Goal: Information Seeking & Learning: Check status

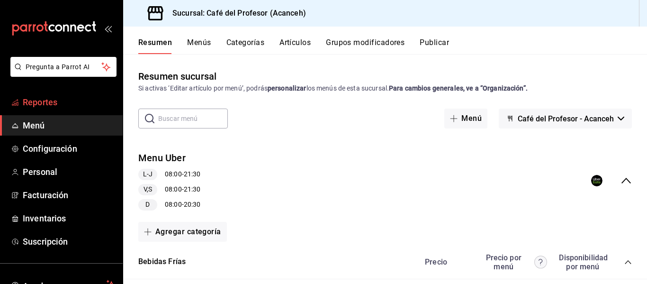
click at [44, 106] on span "Reportes" at bounding box center [69, 102] width 92 height 13
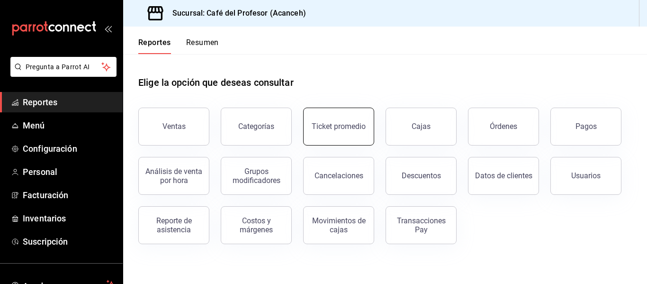
drag, startPoint x: 289, startPoint y: 150, endPoint x: 364, endPoint y: 141, distance: 75.4
click at [364, 141] on div "Ventas Categorías Ticket promedio Cajas Órdenes Pagos Análisis de venta por hor…" at bounding box center [379, 170] width 505 height 148
click at [364, 141] on button "Ticket promedio" at bounding box center [338, 127] width 71 height 38
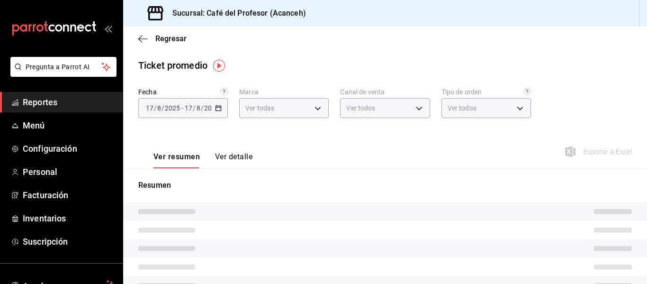
type input "c1a8b8e6-187f-497f-b24d-8667d510d931"
type input "PARROT,UBER_EATS,RAPPI,DIDI_FOOD,ONLINE"
type input "99069c6f-e846-4fc1-9016-e748b9826b9b,8afcca48-0c66-4abf-95bf-b9246351978b,cf6df…"
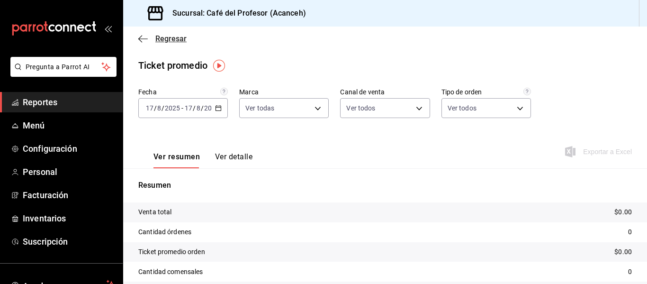
click at [156, 42] on span "Regresar" at bounding box center [170, 38] width 31 height 9
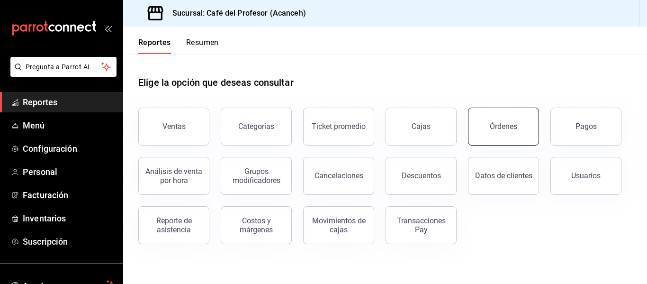
click at [501, 133] on button "Órdenes" at bounding box center [503, 127] width 71 height 38
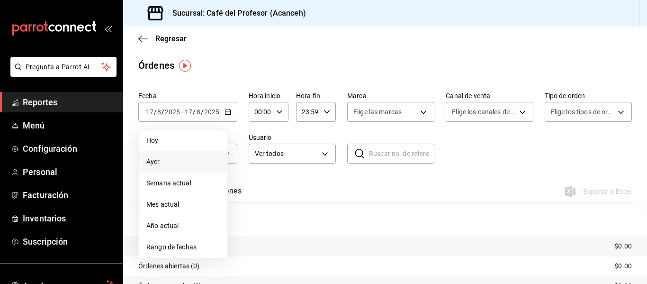
click at [187, 165] on span "Ayer" at bounding box center [182, 162] width 73 height 10
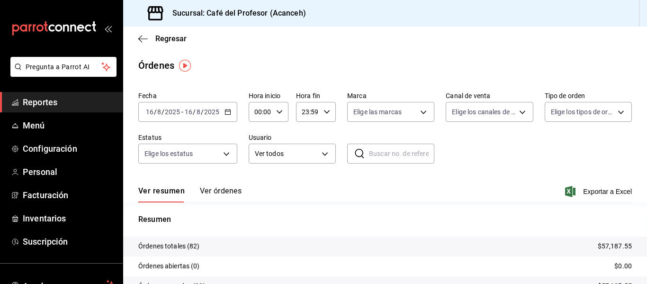
click at [200, 195] on button "Ver órdenes" at bounding box center [221, 194] width 42 height 16
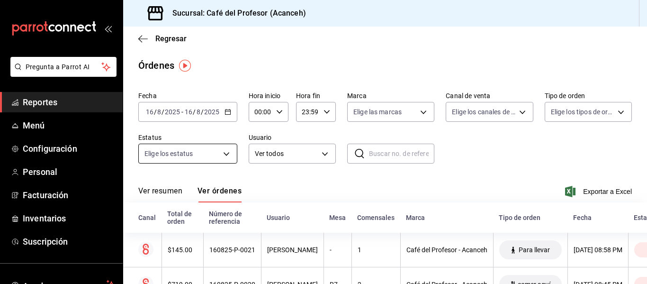
click at [179, 147] on body "Pregunta a Parrot AI Reportes Menú Configuración Personal Facturación Inventari…" at bounding box center [323, 142] width 647 height 284
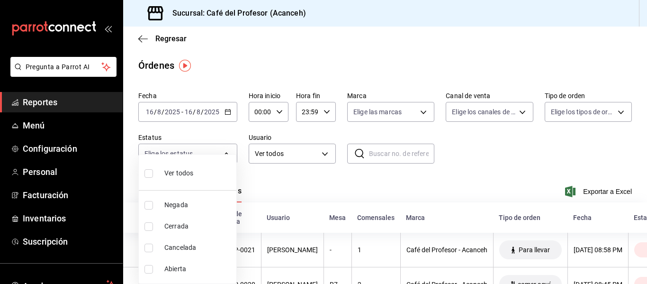
click at [143, 176] on li "Ver todos" at bounding box center [188, 172] width 98 height 28
type input "DENIED,FINISHED,CANCELED,OPEN"
checkbox input "true"
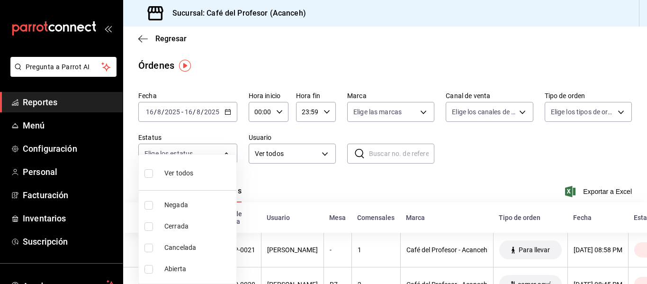
checkbox input "true"
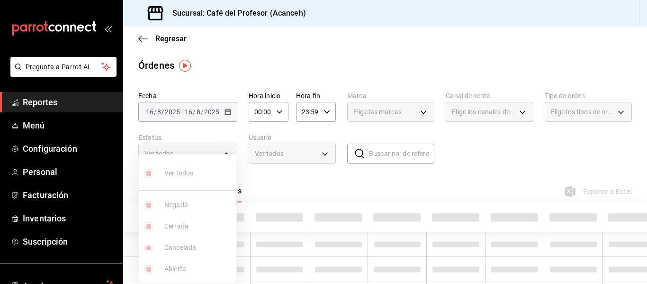
click at [305, 154] on div at bounding box center [323, 142] width 647 height 284
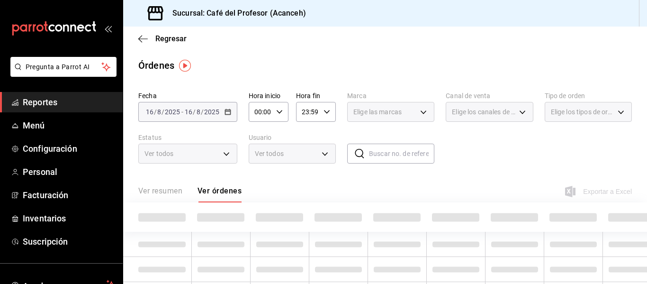
click at [305, 154] on span "Ver todos" at bounding box center [287, 154] width 64 height 10
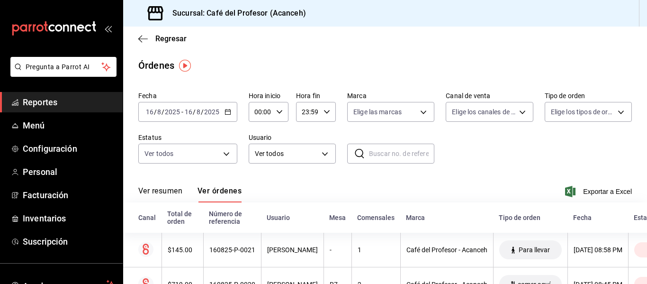
click at [305, 154] on body "Pregunta a Parrot AI Reportes Menú Configuración Personal Facturación Inventari…" at bounding box center [323, 142] width 647 height 284
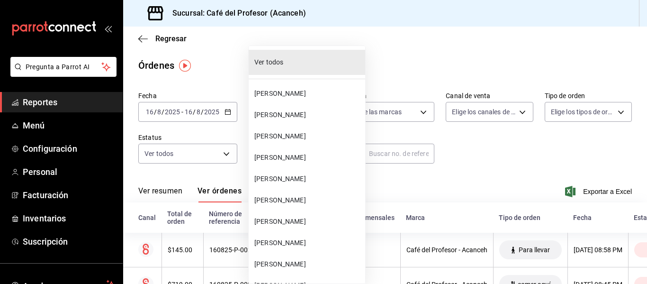
click at [327, 93] on span "[PERSON_NAME]" at bounding box center [307, 94] width 107 height 10
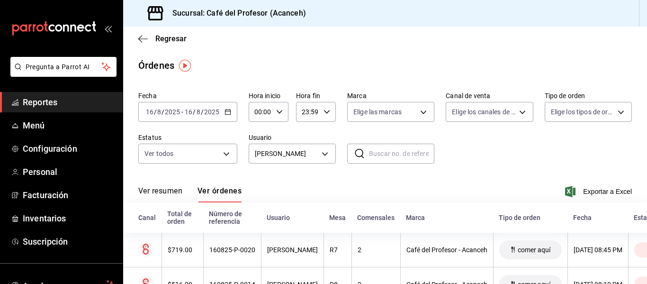
click at [170, 195] on button "Ver resumen" at bounding box center [160, 194] width 44 height 16
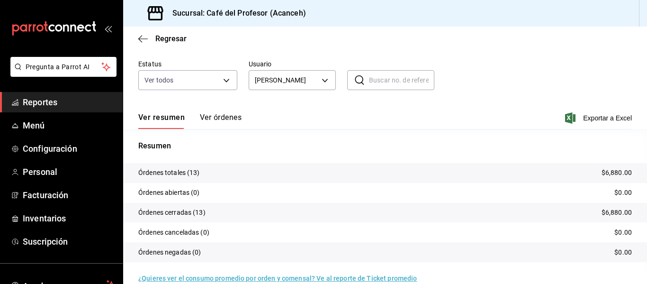
scroll to position [87, 0]
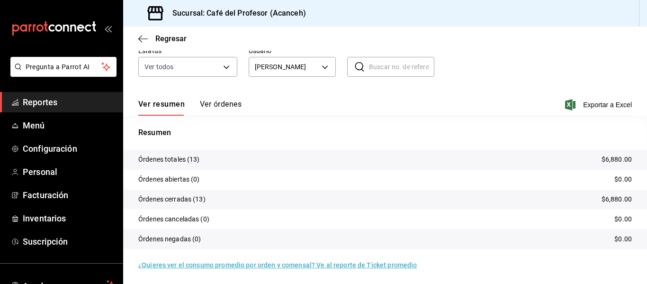
drag, startPoint x: 617, startPoint y: 173, endPoint x: 618, endPoint y: 193, distance: 20.9
click at [618, 192] on tbody "Órdenes totales (13) $6,880.00 Órdenes abiertas (0) $0.00 Órdenes cerradas (13)…" at bounding box center [385, 199] width 524 height 99
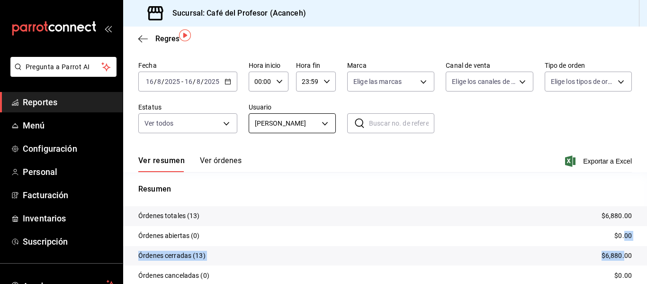
click at [264, 123] on body "Pregunta a Parrot AI Reportes Menú Configuración Personal Facturación Inventari…" at bounding box center [323, 142] width 647 height 284
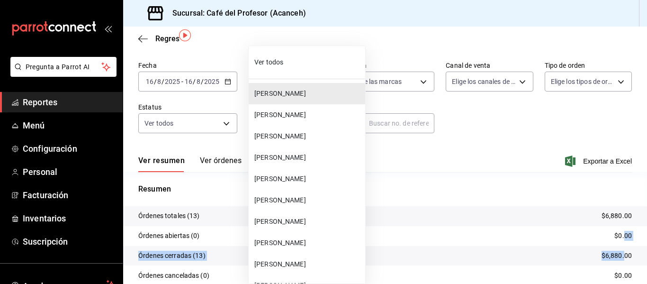
click at [318, 119] on li "[PERSON_NAME]" at bounding box center [307, 114] width 117 height 21
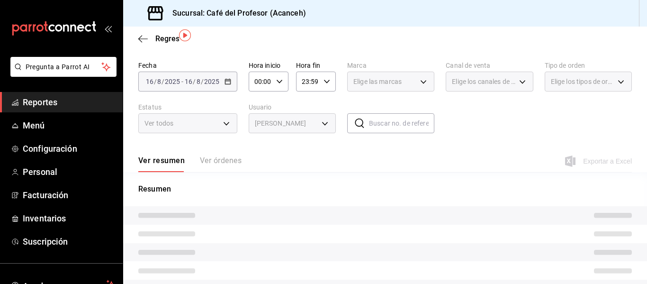
type input "ff0dde77-2522-443f-a8af-3c61f5edbf82"
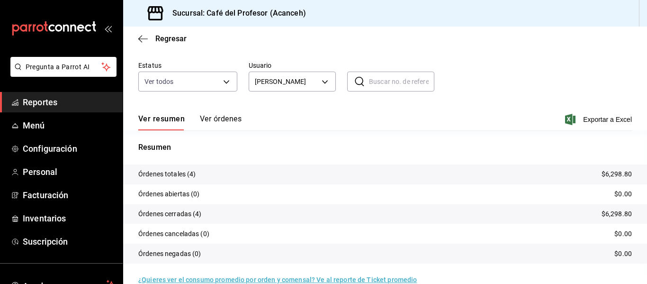
scroll to position [88, 0]
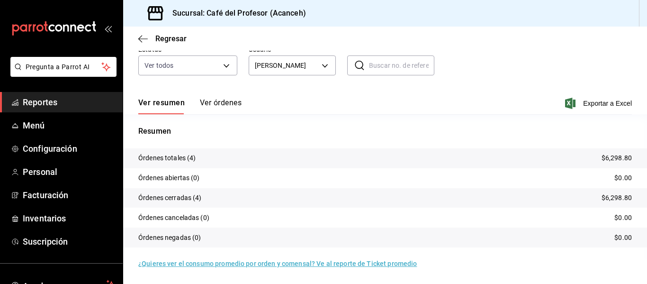
click at [512, 163] on tr "Órdenes totales (4) $6,298.80" at bounding box center [385, 158] width 524 height 20
click at [201, 113] on button "Ver órdenes" at bounding box center [221, 106] width 42 height 16
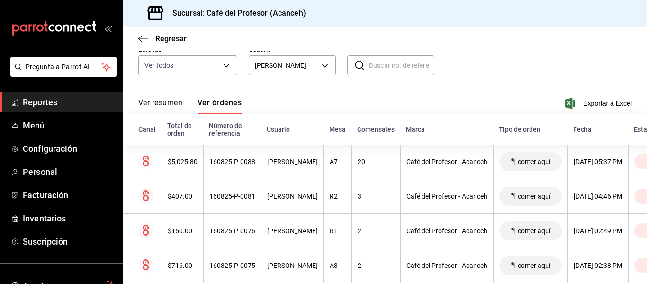
scroll to position [114, 0]
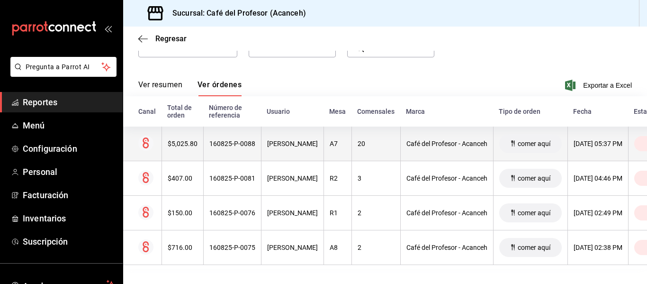
click at [407, 140] on div "Café del Profesor - Acanceh" at bounding box center [447, 144] width 81 height 8
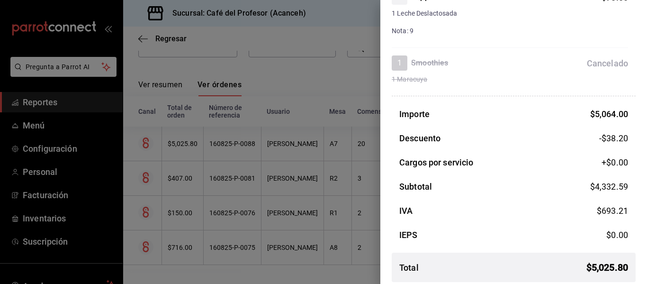
scroll to position [2883, 0]
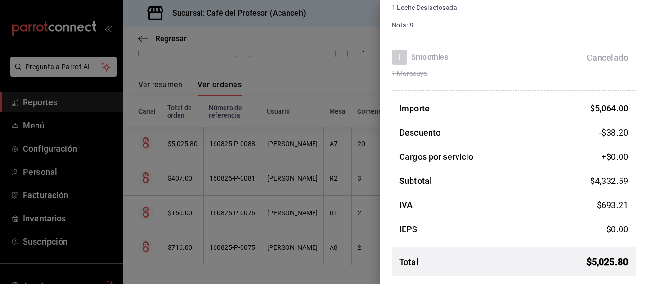
click at [253, 161] on div at bounding box center [323, 142] width 647 height 284
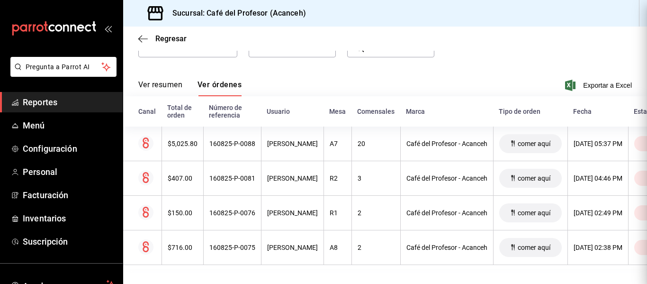
scroll to position [0, 0]
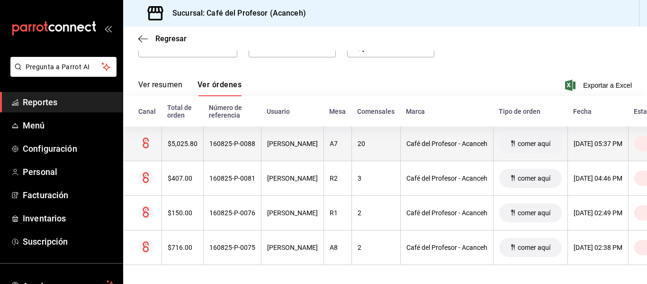
click at [302, 149] on th "[PERSON_NAME]" at bounding box center [292, 144] width 63 height 35
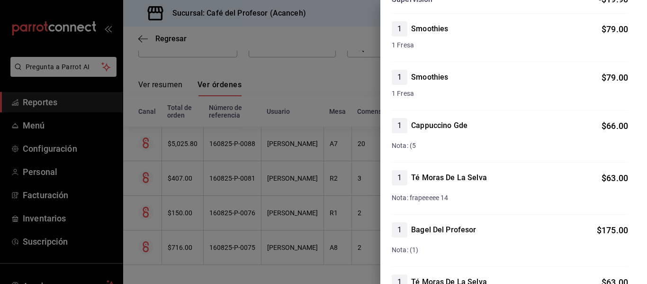
scroll to position [1889, 0]
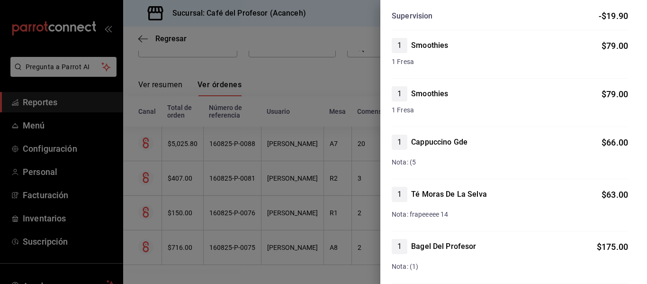
click at [218, 147] on div at bounding box center [323, 142] width 647 height 284
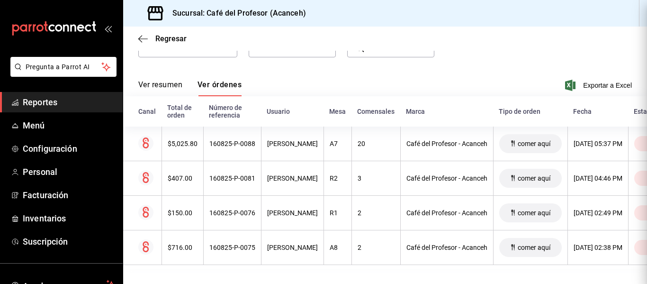
scroll to position [0, 0]
click at [155, 41] on span "Regresar" at bounding box center [162, 38] width 48 height 9
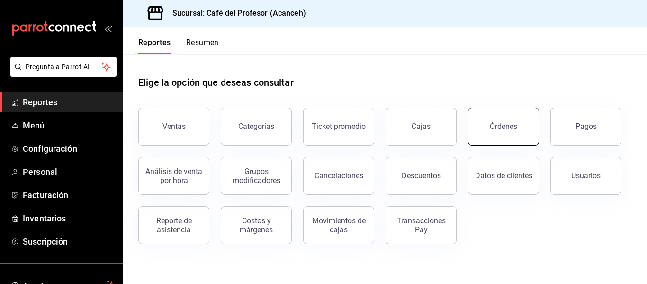
click at [488, 137] on button "Órdenes" at bounding box center [503, 127] width 71 height 38
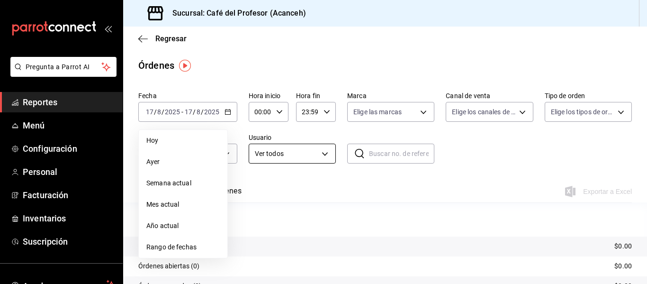
click at [177, 156] on li "Ayer" at bounding box center [183, 161] width 89 height 21
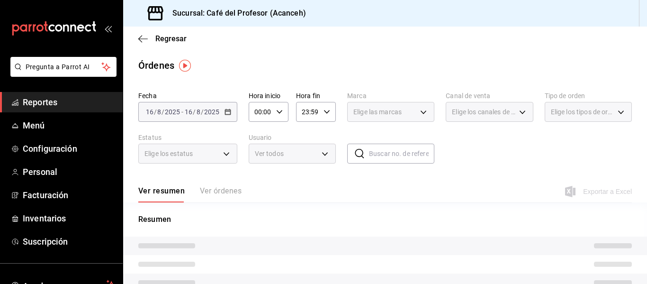
click at [319, 160] on div "Ver todos" at bounding box center [292, 154] width 87 height 20
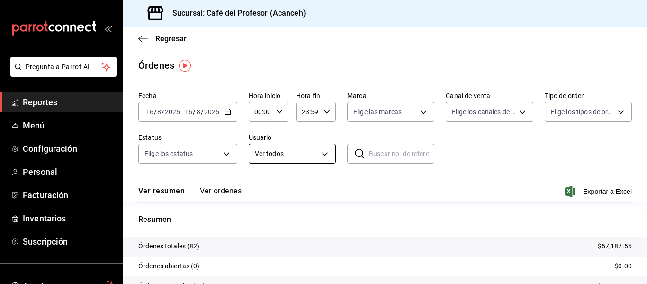
click at [319, 160] on body "Pregunta a Parrot AI Reportes Menú Configuración Personal Facturación Inventari…" at bounding box center [323, 142] width 647 height 284
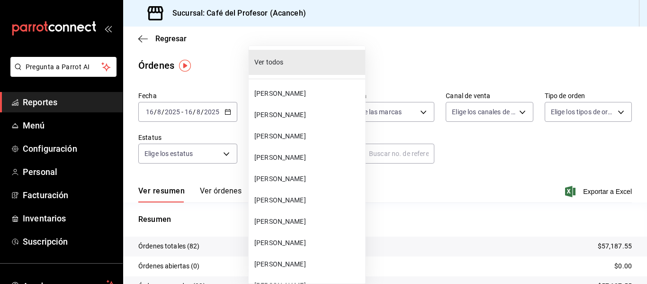
click at [328, 112] on span "[PERSON_NAME]" at bounding box center [307, 115] width 107 height 10
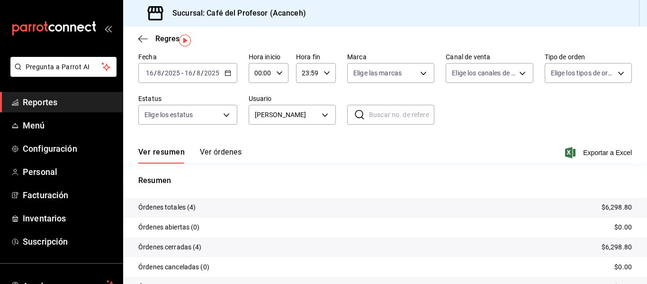
scroll to position [25, 0]
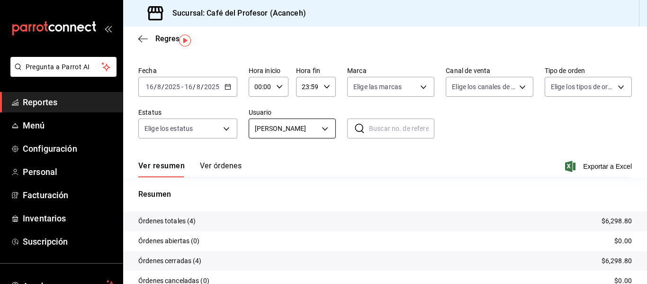
click at [319, 133] on body "Pregunta a Parrot AI Reportes Menú Configuración Personal Facturación Inventari…" at bounding box center [323, 142] width 647 height 284
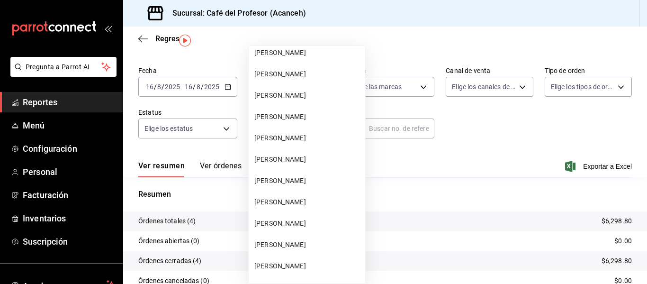
scroll to position [567, 0]
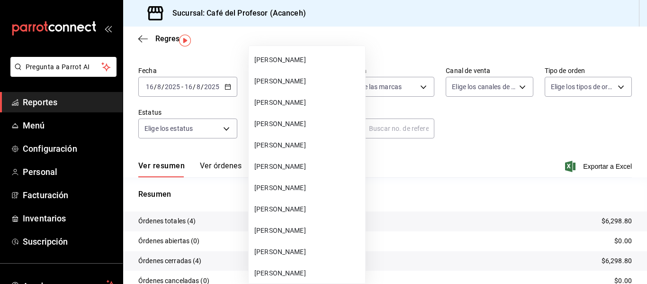
click at [289, 189] on span "[PERSON_NAME]" at bounding box center [307, 188] width 107 height 10
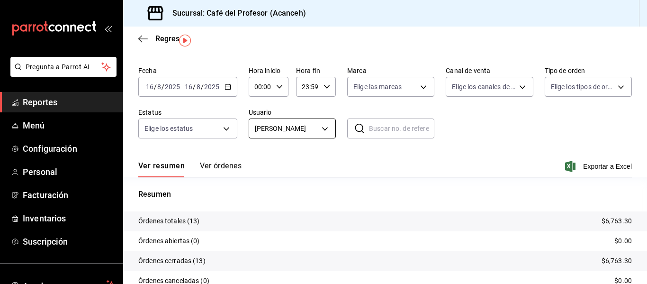
click at [290, 123] on body "Pregunta a Parrot AI Reportes Menú Configuración Personal Facturación Inventari…" at bounding box center [323, 142] width 647 height 284
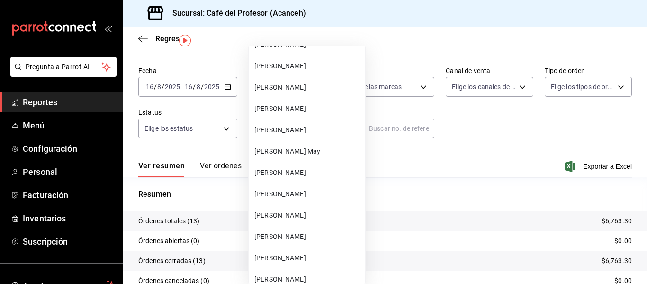
scroll to position [308, 0]
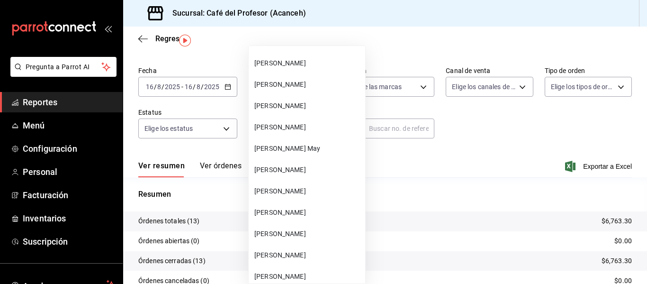
click at [279, 135] on li "[PERSON_NAME]" at bounding box center [307, 127] width 117 height 21
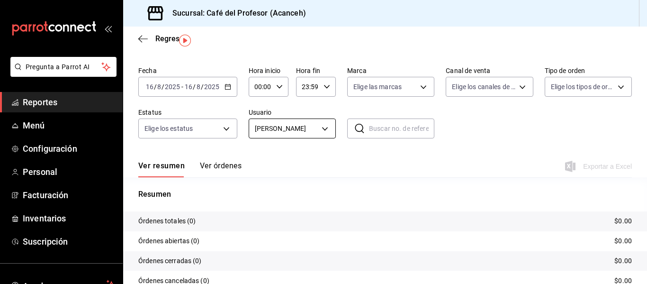
click at [309, 127] on body "Pregunta a Parrot AI Reportes Menú Configuración Personal Facturación Inventari…" at bounding box center [323, 142] width 647 height 284
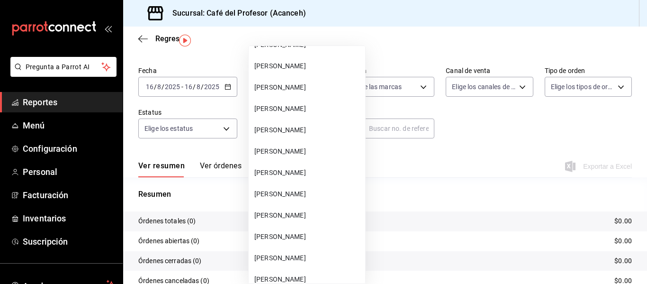
scroll to position [679, 0]
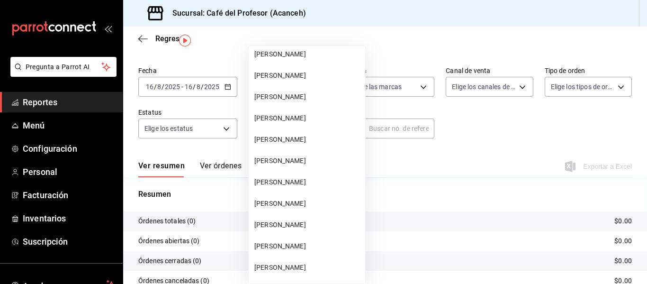
click at [308, 183] on span "[PERSON_NAME]" at bounding box center [307, 182] width 107 height 10
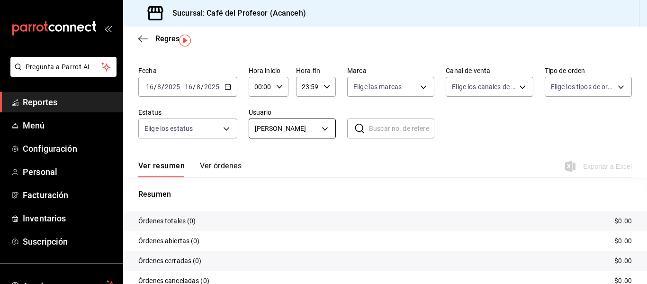
click at [293, 127] on body "Pregunta a Parrot AI Reportes Menú Configuración Personal Facturación Inventari…" at bounding box center [323, 142] width 647 height 284
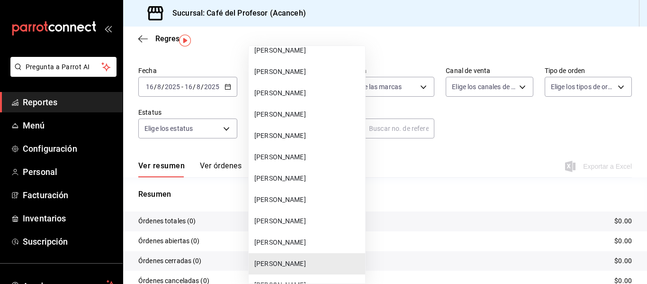
scroll to position [641, 0]
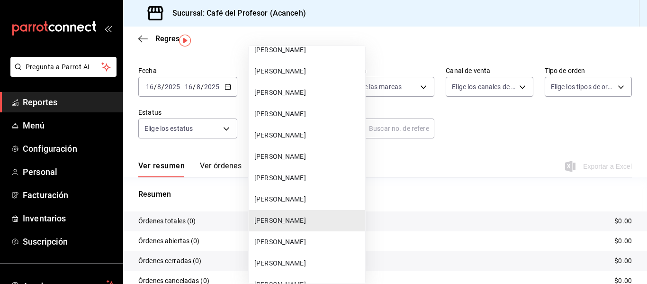
click at [297, 152] on span "[PERSON_NAME]" at bounding box center [307, 157] width 107 height 10
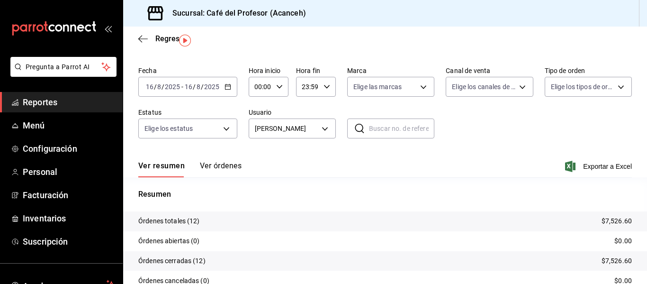
click at [227, 87] on icon "button" at bounding box center [228, 86] width 7 height 7
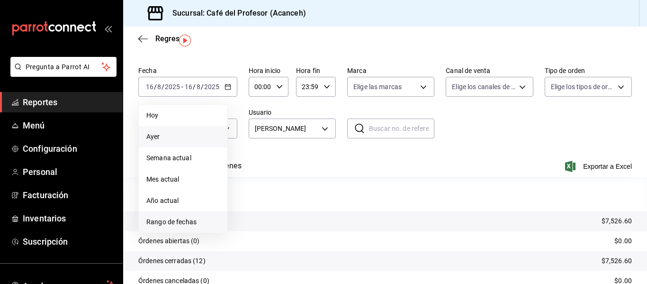
click at [190, 216] on li "Rango de fechas" at bounding box center [183, 221] width 89 height 21
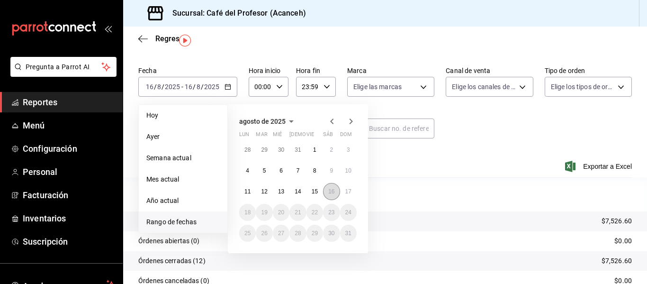
click at [332, 191] on abbr "16" at bounding box center [331, 191] width 6 height 7
click at [317, 191] on abbr "15" at bounding box center [315, 191] width 6 height 7
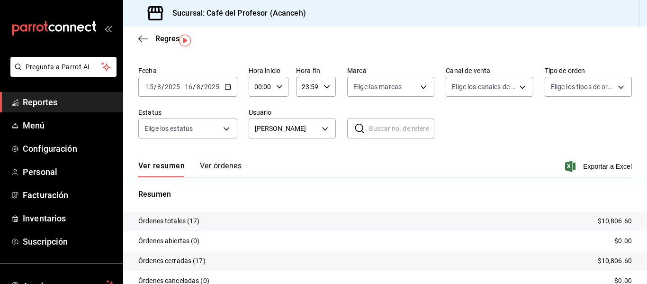
click at [230, 88] on icon "button" at bounding box center [228, 86] width 7 height 7
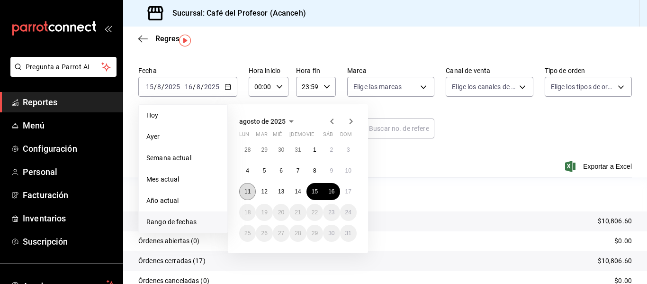
click at [249, 194] on abbr "11" at bounding box center [248, 191] width 6 height 7
click at [329, 190] on abbr "16" at bounding box center [331, 191] width 6 height 7
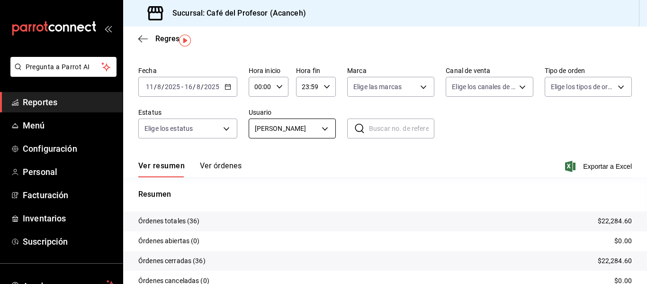
click at [318, 136] on body "Pregunta a Parrot AI Reportes Menú Configuración Personal Facturación Inventari…" at bounding box center [323, 142] width 647 height 284
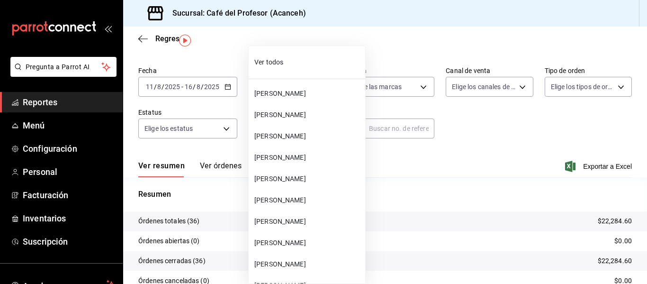
click at [332, 67] on li "Ver todos" at bounding box center [307, 62] width 117 height 25
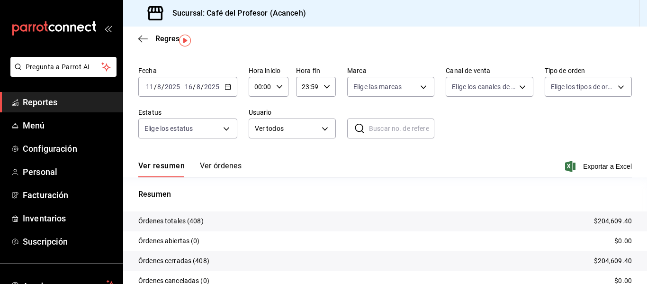
click at [220, 90] on div "2025-08-16 16 / 8 / 2025" at bounding box center [201, 87] width 37 height 8
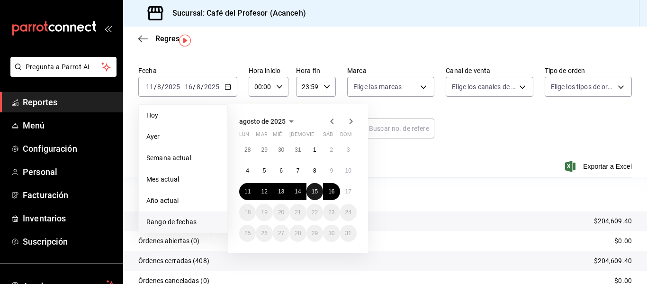
click at [320, 188] on button "15" at bounding box center [315, 191] width 17 height 17
click at [320, 188] on div "Resumen Órdenes totales (408) $204,609.40 Órdenes abiertas (0) $0.00 Órdenes ce…" at bounding box center [385, 249] width 524 height 145
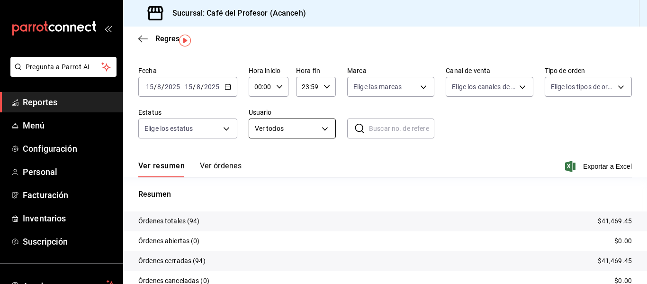
click at [308, 132] on body "Pregunta a Parrot AI Reportes Menú Configuración Personal Facturación Inventari…" at bounding box center [323, 142] width 647 height 284
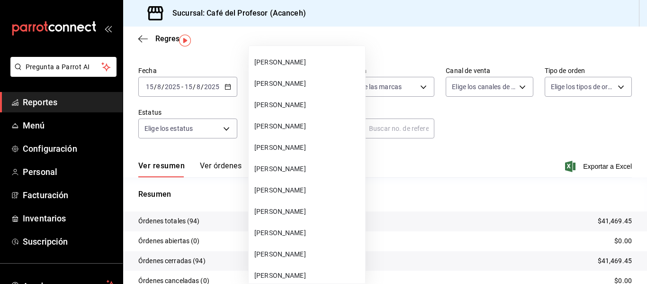
scroll to position [564, 0]
click at [307, 172] on span "[PERSON_NAME]" at bounding box center [307, 169] width 107 height 10
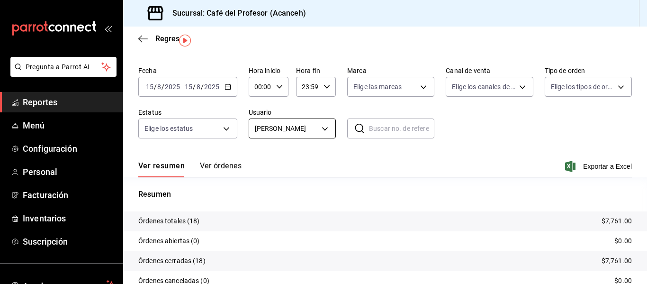
click at [291, 132] on body "Pregunta a Parrot AI Reportes Menú Configuración Personal Facturación Inventari…" at bounding box center [323, 142] width 647 height 284
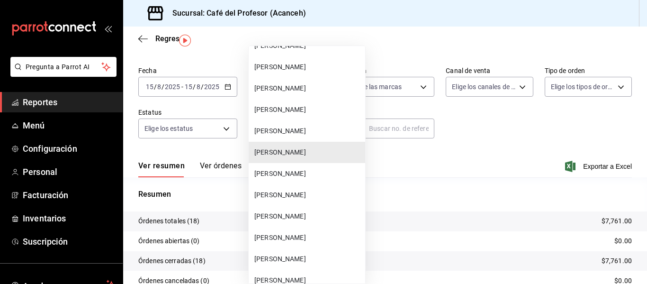
scroll to position [574, 0]
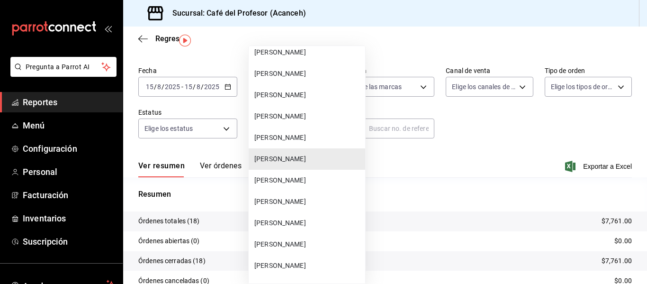
drag, startPoint x: 352, startPoint y: 191, endPoint x: 354, endPoint y: 182, distance: 9.2
click at [352, 189] on ul "Ver todos [PERSON_NAME] [PERSON_NAME] [PERSON_NAME] [PERSON_NAME] [PERSON_NAME]…" at bounding box center [307, 25] width 117 height 1107
click at [309, 222] on span "[PERSON_NAME]" at bounding box center [307, 223] width 107 height 10
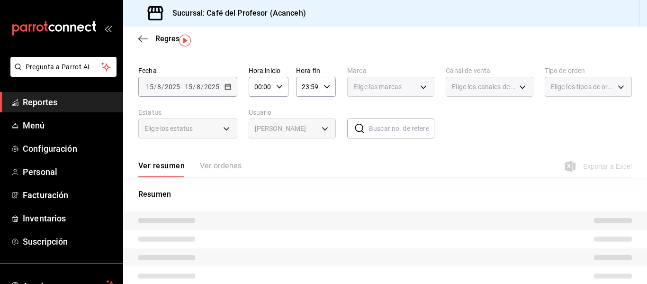
type input "802b57e4-febb-4866-925e-0a331438bbf7"
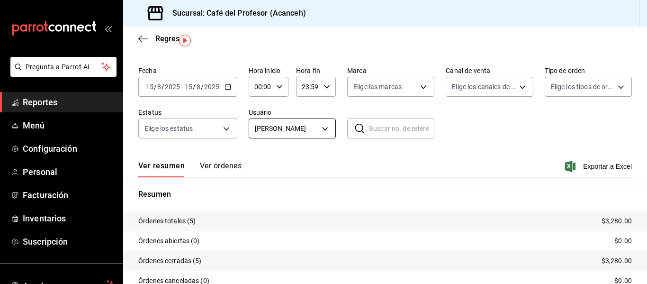
click at [290, 128] on body "Pregunta a Parrot AI Reportes Menú Configuración Personal Facturación Inventari…" at bounding box center [323, 142] width 647 height 284
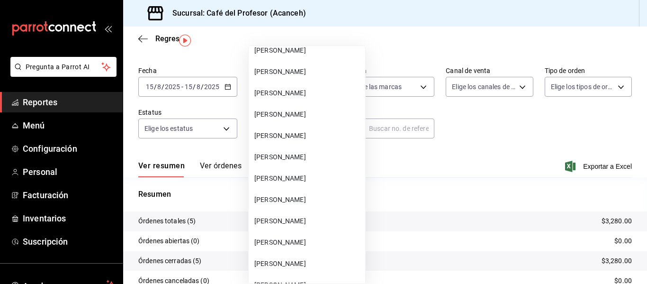
scroll to position [750, 0]
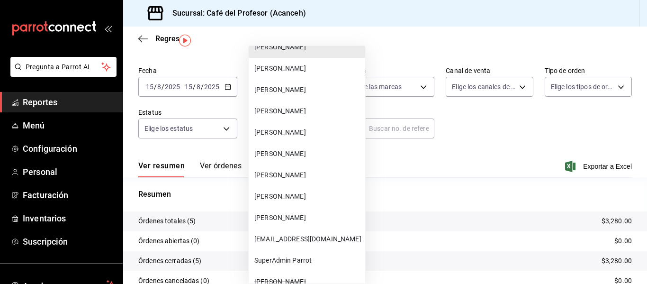
click at [391, 200] on div at bounding box center [323, 142] width 647 height 284
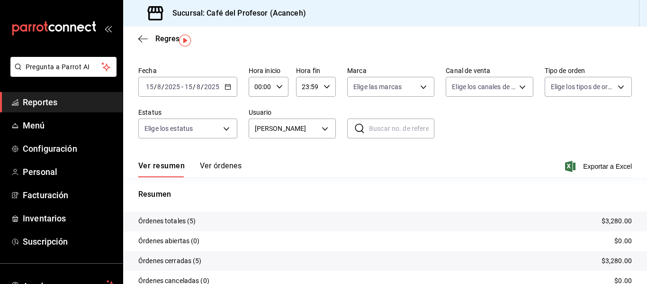
click at [234, 89] on div "[DATE] [DATE] - [DATE] [DATE]" at bounding box center [187, 87] width 99 height 20
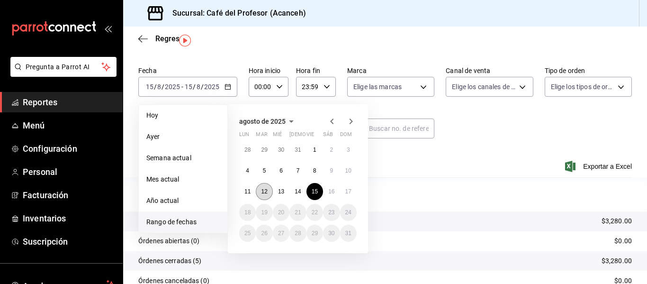
click at [265, 191] on abbr "12" at bounding box center [264, 191] width 6 height 7
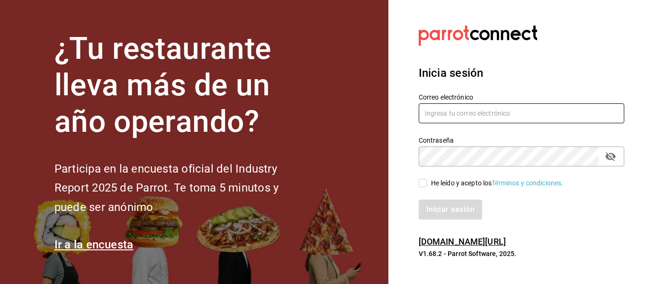
click at [548, 120] on input "text" at bounding box center [522, 113] width 206 height 20
type input "[EMAIL_ADDRESS][DOMAIN_NAME]"
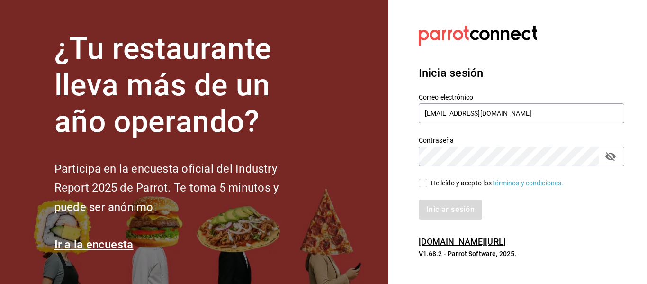
click at [419, 184] on input "He leído y acepto los Términos y condiciones." at bounding box center [423, 183] width 9 height 9
checkbox input "true"
click at [441, 215] on button "Iniciar sesión" at bounding box center [451, 210] width 64 height 20
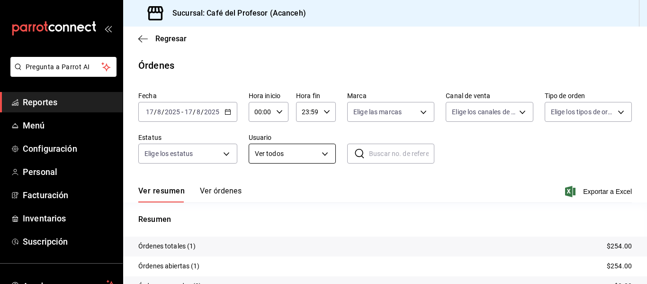
click at [275, 147] on body "Pregunta a Parrot AI Reportes Menú Configuración Personal Facturación Inventari…" at bounding box center [323, 142] width 647 height 284
click at [304, 155] on body "Pregunta a Parrot AI Reportes Menú Configuración Personal Facturación Inventari…" at bounding box center [323, 142] width 647 height 284
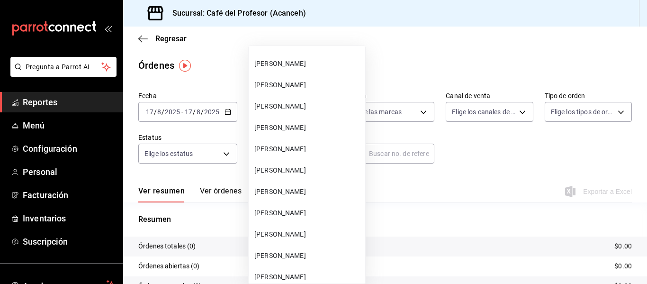
scroll to position [672, 0]
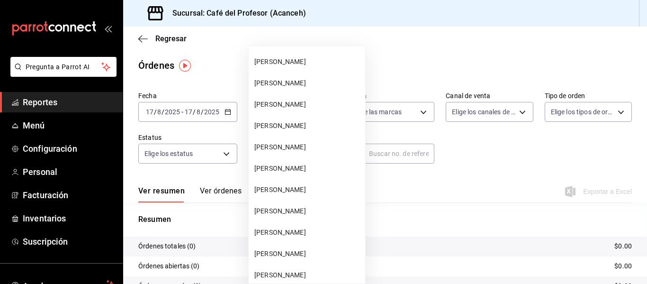
click at [308, 197] on li "[PERSON_NAME]" at bounding box center [307, 189] width 117 height 21
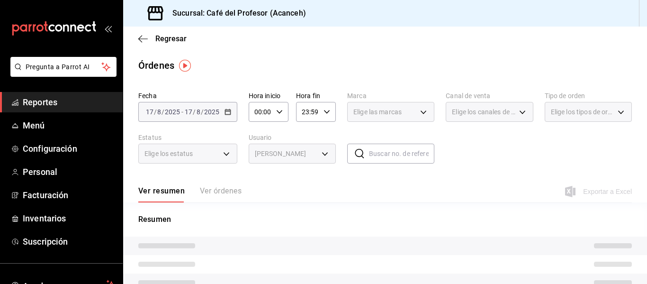
click at [225, 118] on div "[DATE] [DATE] - [DATE] [DATE]" at bounding box center [187, 112] width 99 height 20
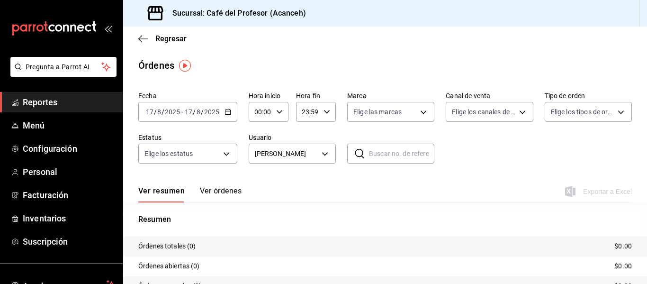
click at [225, 118] on div "[DATE] [DATE] - [DATE] [DATE]" at bounding box center [187, 112] width 99 height 20
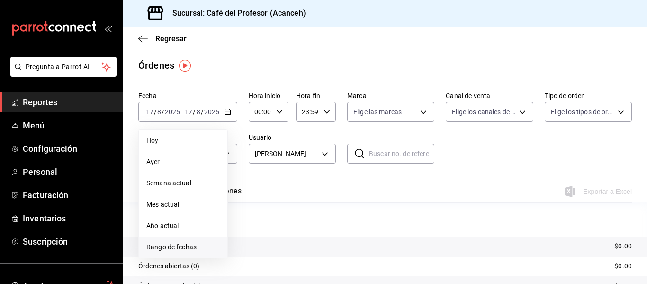
click at [175, 249] on span "Rango de fechas" at bounding box center [182, 247] width 73 height 10
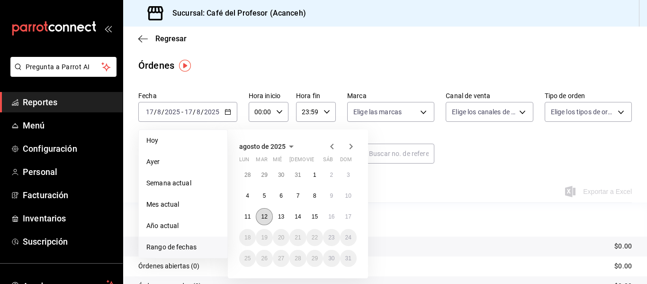
click at [268, 220] on button "12" at bounding box center [264, 216] width 17 height 17
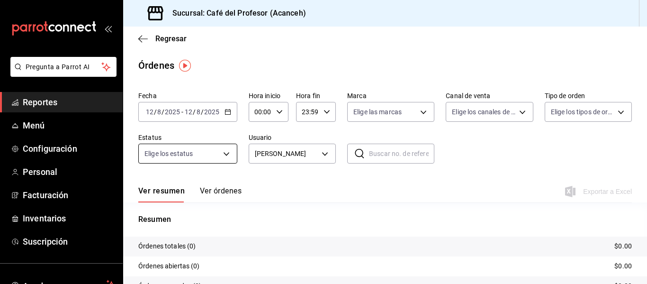
click at [225, 154] on body "Pregunta a Parrot AI Reportes Menú Configuración Personal Facturación Inventari…" at bounding box center [323, 142] width 647 height 284
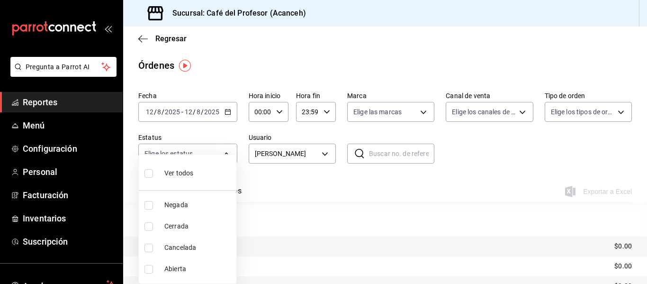
click at [260, 164] on div at bounding box center [323, 142] width 647 height 284
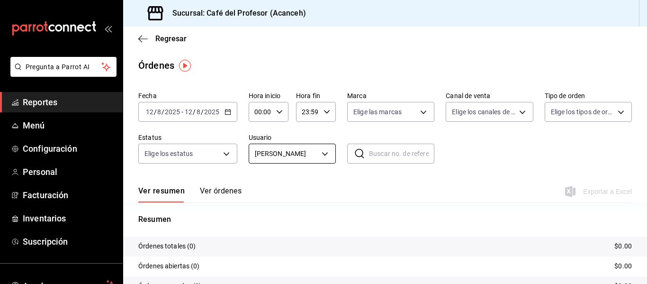
click at [273, 151] on body "Pregunta a Parrot AI Reportes Menú Configuración Personal Facturación Inventari…" at bounding box center [323, 142] width 647 height 284
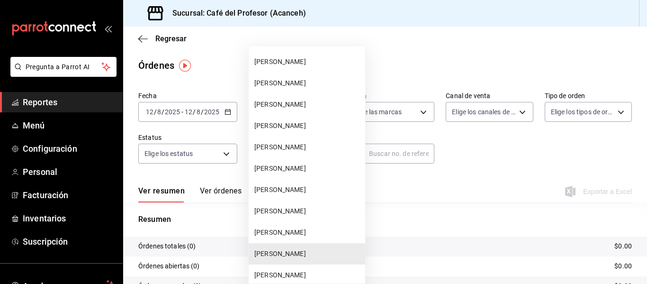
scroll to position [605, 0]
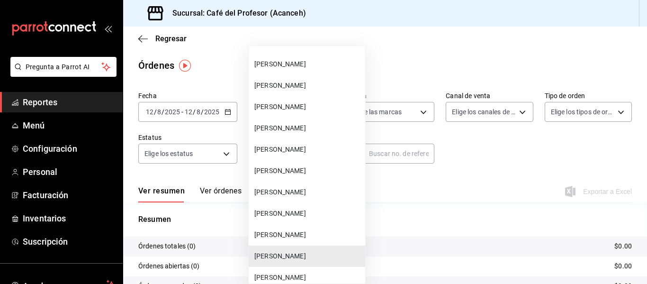
click at [309, 194] on span "[PERSON_NAME]" at bounding box center [307, 192] width 107 height 10
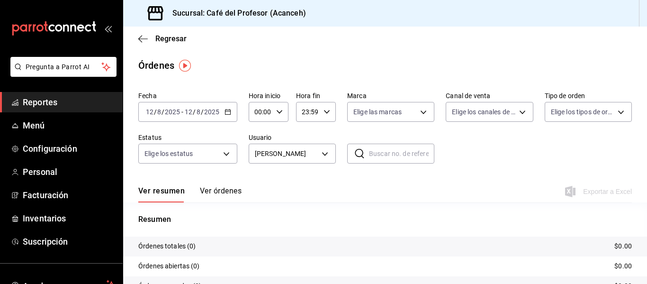
click at [233, 109] on div "[DATE] [DATE] - [DATE] [DATE]" at bounding box center [187, 112] width 99 height 20
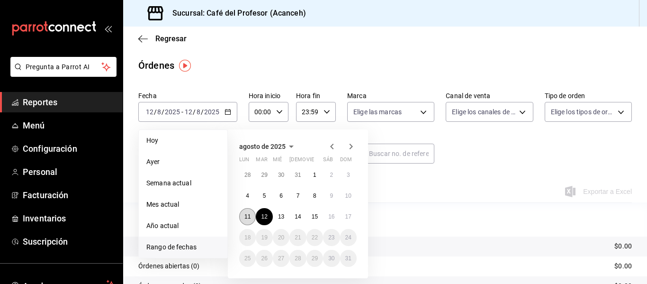
click at [248, 217] on abbr "11" at bounding box center [248, 216] width 6 height 7
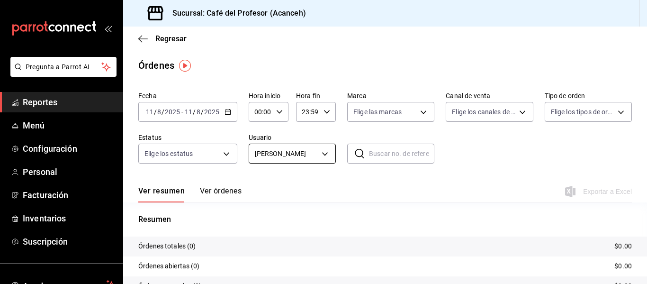
click at [303, 147] on body "Pregunta a Parrot AI Reportes Menú Configuración Personal Facturación Inventari…" at bounding box center [323, 142] width 647 height 284
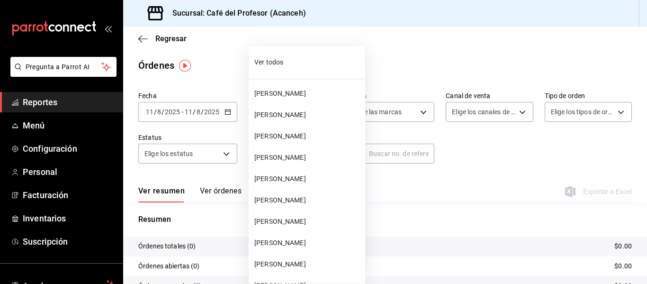
scroll to position [633, 0]
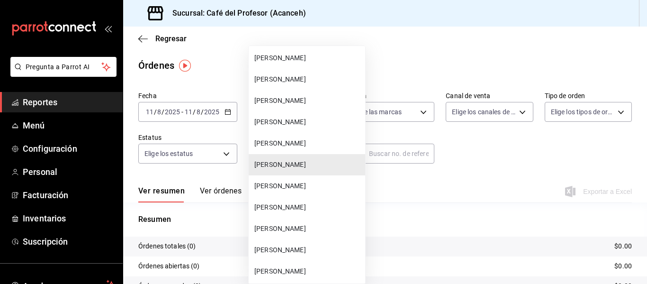
click at [175, 102] on div at bounding box center [323, 142] width 647 height 284
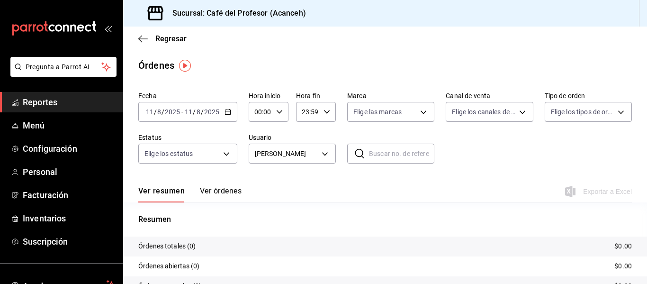
click at [188, 115] on div "Ver todos [PERSON_NAME] [PERSON_NAME] [PERSON_NAME] [PERSON_NAME] [PERSON_NAME]…" at bounding box center [323, 142] width 647 height 284
click at [188, 115] on input "11" at bounding box center [188, 112] width 9 height 8
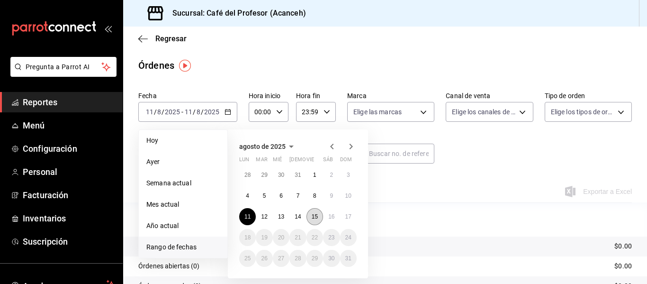
click at [314, 214] on abbr "15" at bounding box center [315, 216] width 6 height 7
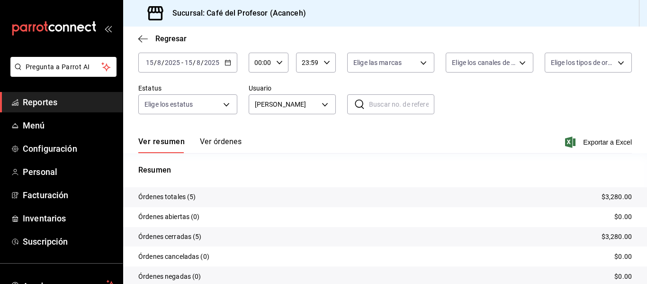
scroll to position [60, 0]
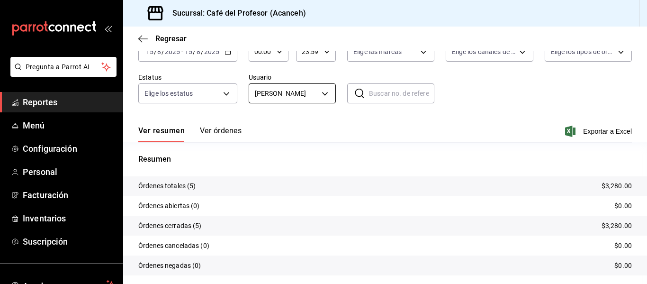
click at [299, 96] on body "Pregunta a Parrot AI Reportes Menú Configuración Personal Facturación Inventari…" at bounding box center [323, 142] width 647 height 284
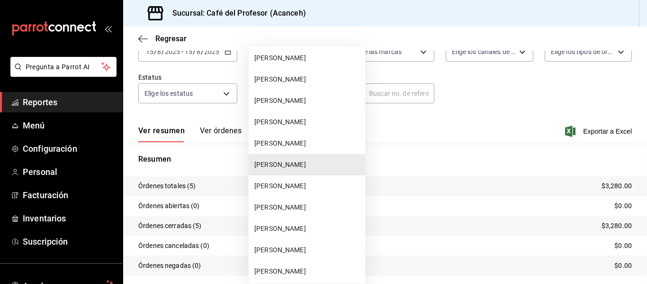
scroll to position [733, 0]
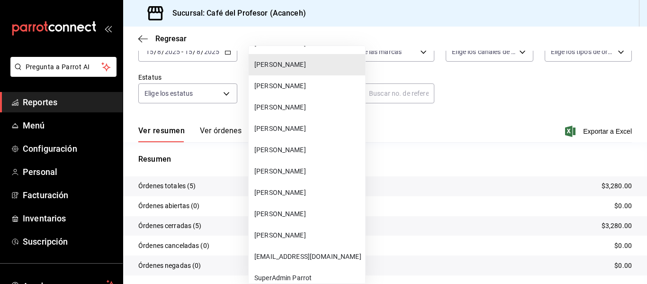
click at [277, 128] on span "[PERSON_NAME]" at bounding box center [307, 129] width 107 height 10
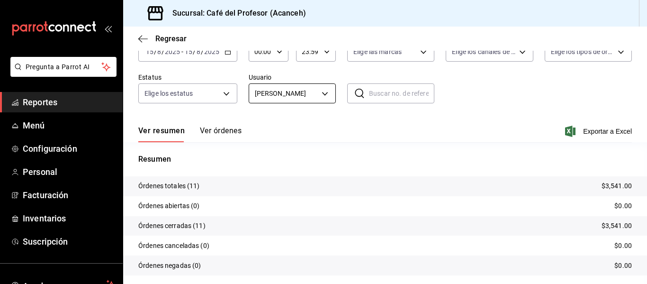
click at [318, 103] on div "Fecha [DATE] [DATE] - [DATE] [DATE] Hora inicio 00:00 Hora inicio Hora fin 23:5…" at bounding box center [385, 70] width 494 height 87
click at [316, 92] on body "Pregunta a Parrot AI Reportes Menú Configuración Personal Facturación Inventari…" at bounding box center [323, 142] width 647 height 284
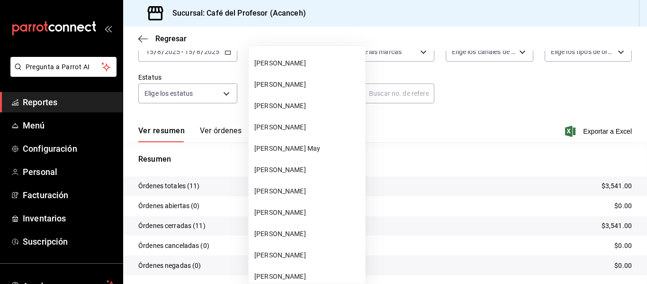
scroll to position [310, 0]
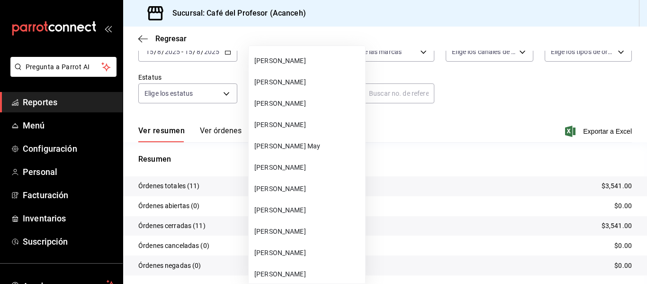
click at [294, 127] on span "[PERSON_NAME]" at bounding box center [307, 125] width 107 height 10
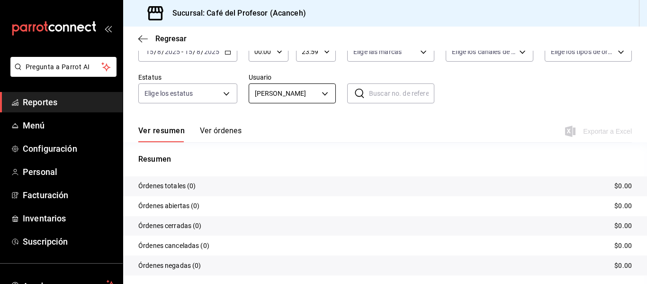
click at [288, 95] on body "Pregunta a Parrot AI Reportes Menú Configuración Personal Facturación Inventari…" at bounding box center [323, 142] width 647 height 284
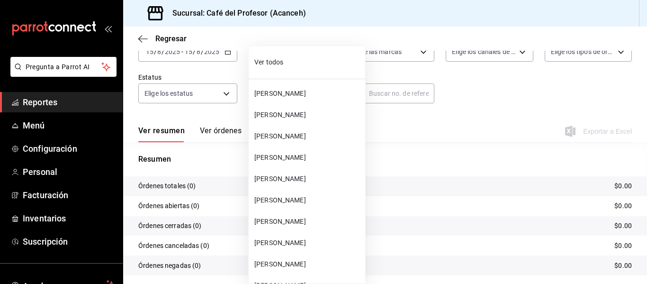
click at [295, 92] on span "[PERSON_NAME]" at bounding box center [307, 94] width 107 height 10
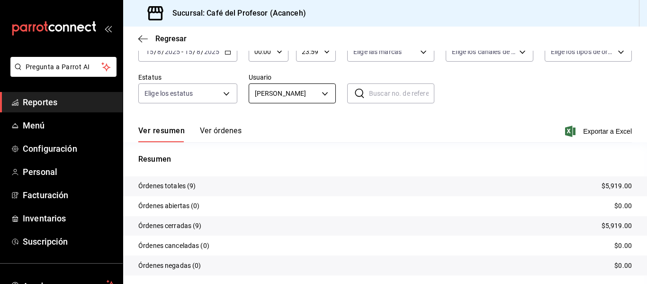
click at [321, 93] on body "Pregunta a Parrot AI Reportes Menú Configuración Personal Facturación Inventari…" at bounding box center [323, 142] width 647 height 284
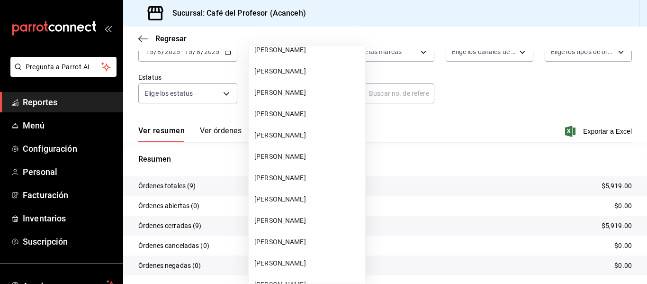
scroll to position [591, 0]
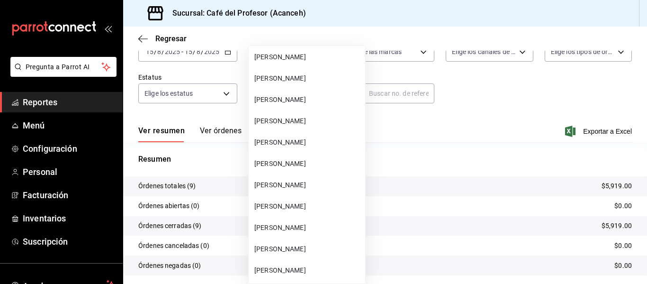
click at [318, 144] on span "[PERSON_NAME]" at bounding box center [307, 142] width 107 height 10
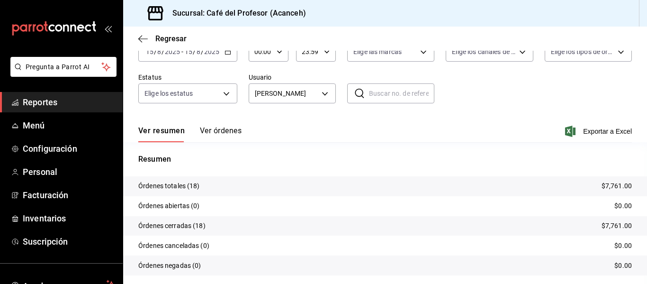
click at [232, 56] on div "[DATE] [DATE] - [DATE] [DATE]" at bounding box center [187, 52] width 99 height 20
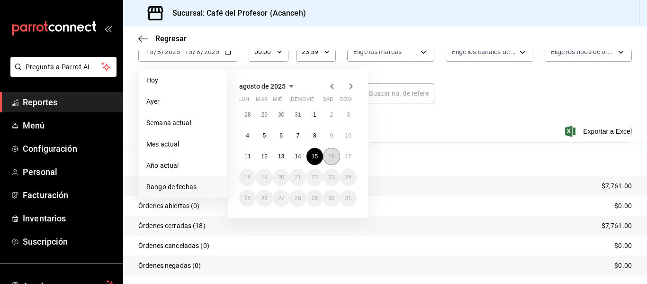
click at [335, 158] on abbr "16" at bounding box center [331, 156] width 6 height 7
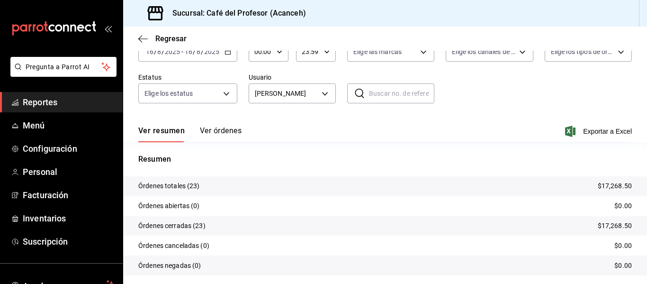
click at [209, 58] on div "[DATE] [DATE] - [DATE] [DATE]" at bounding box center [187, 52] width 99 height 20
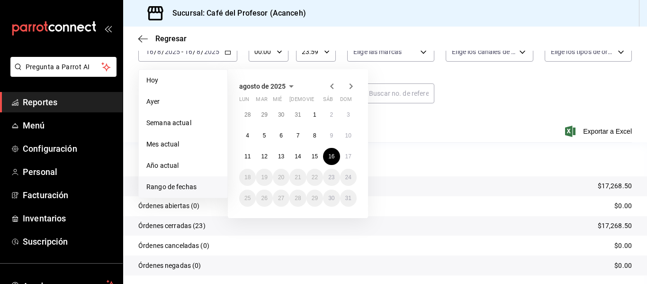
click at [424, 164] on p "Resumen" at bounding box center [385, 159] width 494 height 11
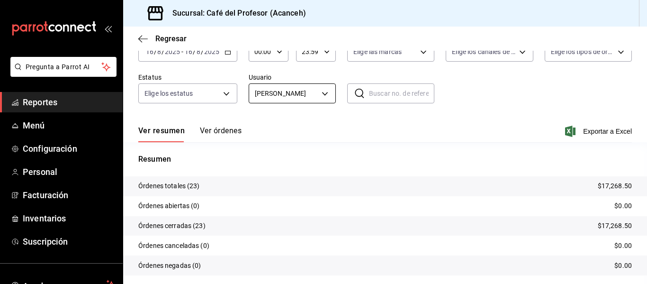
click at [291, 92] on body "Pregunta a Parrot AI Reportes Menú Configuración Personal Facturación Inventari…" at bounding box center [323, 142] width 647 height 284
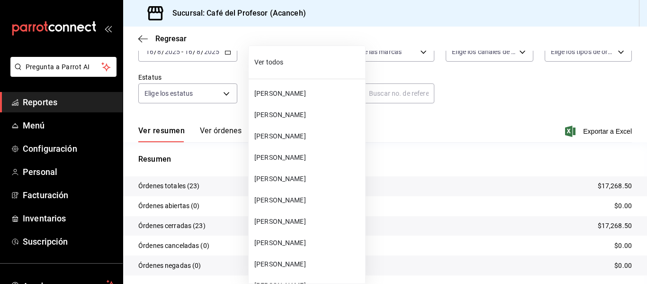
scroll to position [569, 0]
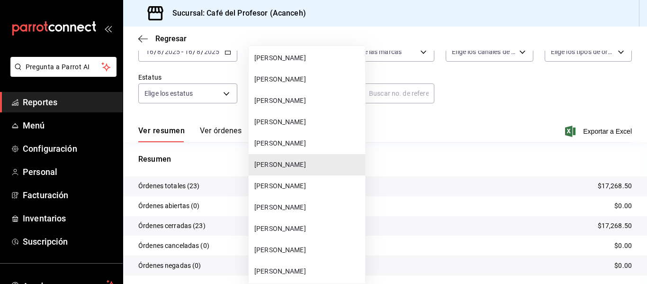
click at [313, 186] on span "[PERSON_NAME]" at bounding box center [307, 186] width 107 height 10
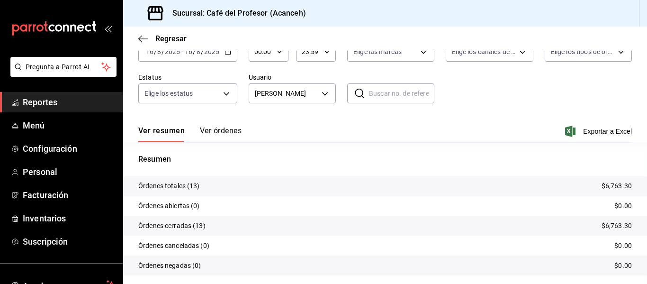
click at [180, 54] on input "2025" at bounding box center [172, 52] width 16 height 8
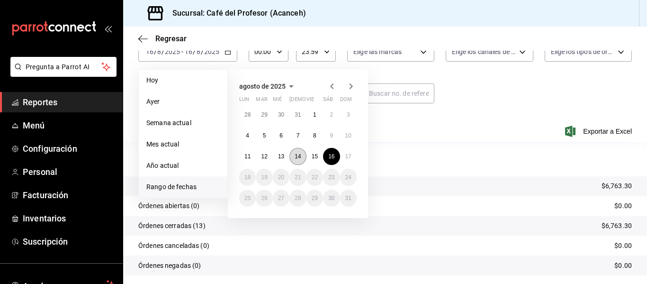
click at [297, 156] on abbr "14" at bounding box center [298, 156] width 6 height 7
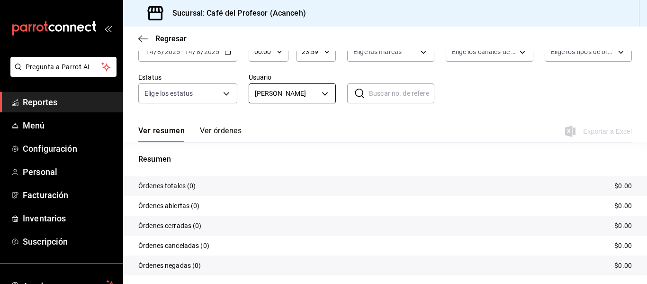
click at [300, 93] on body "Pregunta a Parrot AI Reportes Menú Configuración Personal Facturación Inventari…" at bounding box center [323, 142] width 647 height 284
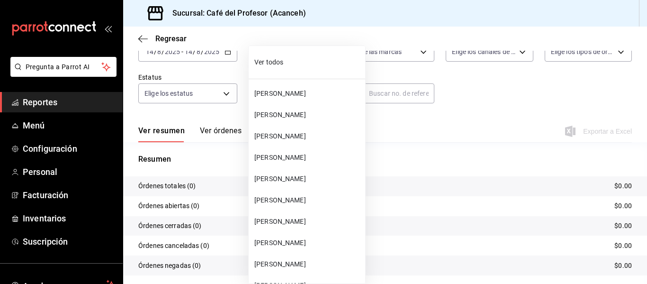
scroll to position [590, 0]
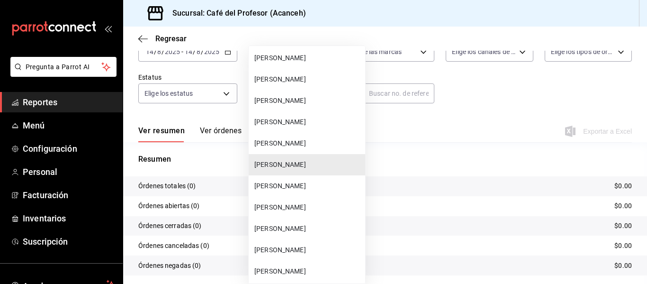
click at [429, 173] on div at bounding box center [323, 142] width 647 height 284
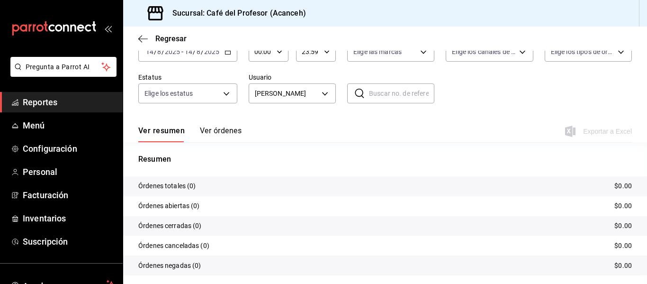
click at [188, 52] on input "14" at bounding box center [188, 52] width 9 height 8
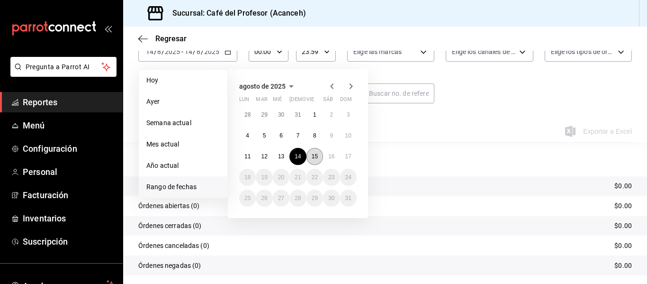
click at [317, 154] on abbr "15" at bounding box center [315, 156] width 6 height 7
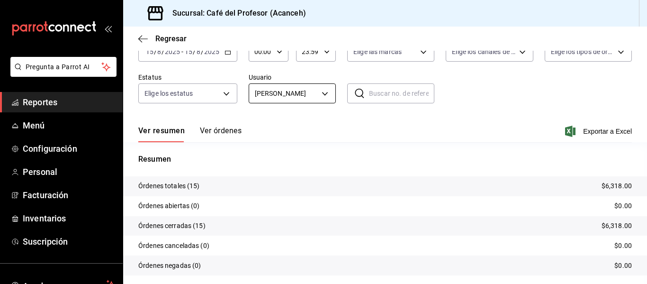
click at [319, 96] on body "Pregunta a Parrot AI Reportes Menú Configuración Personal Facturación Inventari…" at bounding box center [323, 142] width 647 height 284
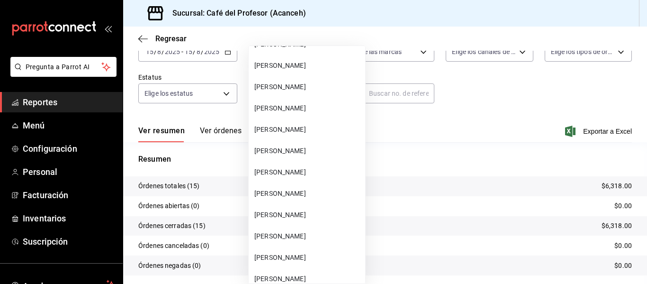
scroll to position [87, 0]
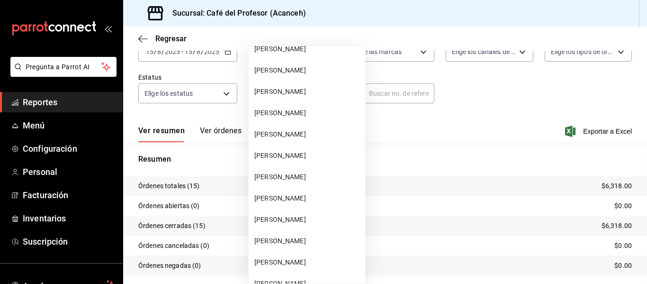
click at [326, 154] on span "[PERSON_NAME]" at bounding box center [307, 156] width 107 height 10
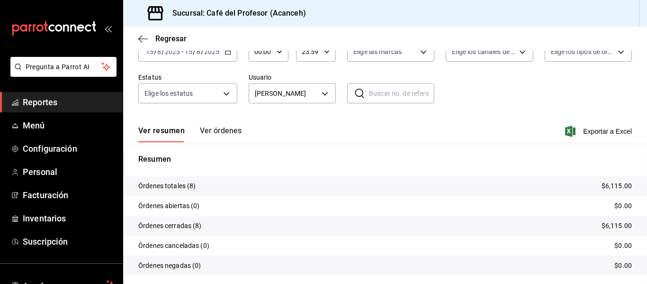
click at [237, 55] on div "Fecha [DATE] [DATE] - [DATE] [DATE] Hora inicio 00:00 Hora inicio Hora fin 23:5…" at bounding box center [385, 70] width 494 height 87
click at [228, 56] on div "[DATE] [DATE] - [DATE] [DATE]" at bounding box center [187, 52] width 99 height 20
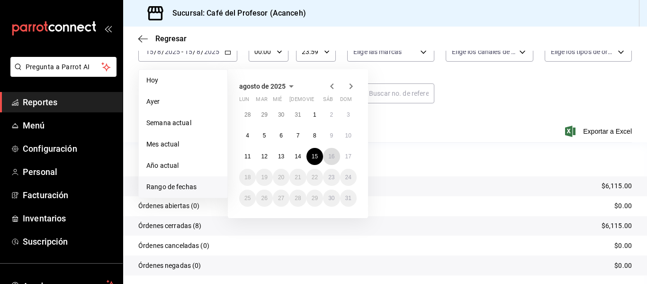
drag, startPoint x: 332, startPoint y: 154, endPoint x: 497, endPoint y: 225, distance: 179.4
click at [529, 218] on div "Fecha [DATE] [DATE] - [DATE] [DATE] [DATE] [DATE] Semana actual Mes actual Año …" at bounding box center [385, 161] width 524 height 269
click at [289, 156] on button "13" at bounding box center [281, 156] width 17 height 17
click at [300, 158] on abbr "14" at bounding box center [298, 156] width 6 height 7
click at [300, 158] on p "Resumen" at bounding box center [385, 159] width 494 height 11
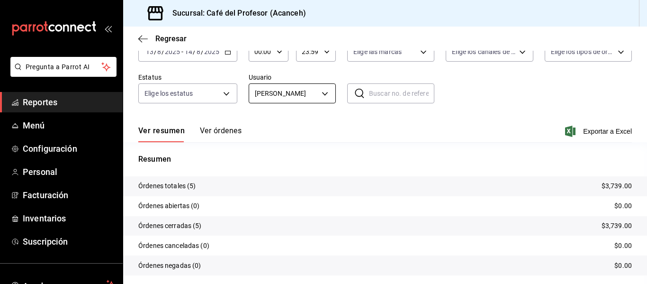
click at [283, 99] on body "Pregunta a Parrot AI Reportes Menú Configuración Personal Facturación Inventari…" at bounding box center [323, 142] width 647 height 284
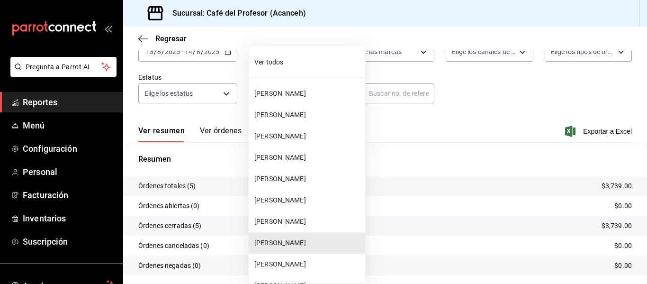
click at [222, 61] on div at bounding box center [323, 142] width 647 height 284
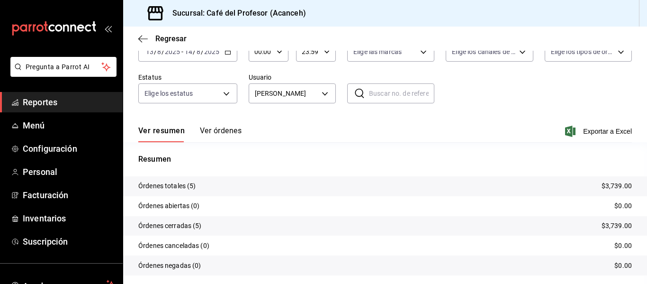
click at [225, 55] on div "Ver todos [PERSON_NAME] [PERSON_NAME] [PERSON_NAME] [PERSON_NAME] [PERSON_NAME]…" at bounding box center [323, 142] width 647 height 284
click at [225, 55] on div "[DATE] [DATE] - [DATE] [DATE]" at bounding box center [187, 52] width 99 height 20
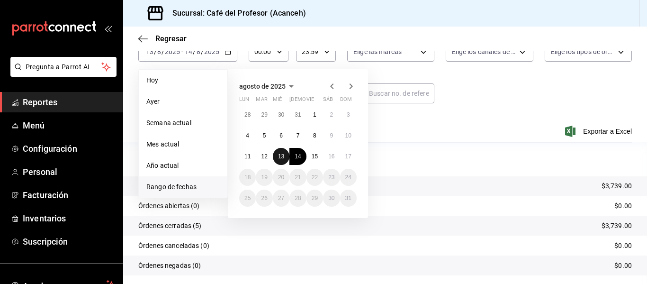
click at [286, 158] on button "13" at bounding box center [281, 156] width 17 height 17
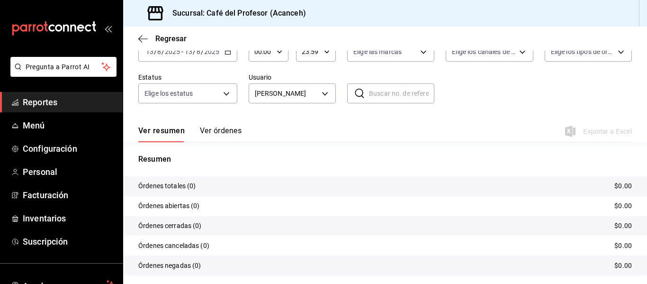
click at [230, 57] on div "[DATE] [DATE] - [DATE] [DATE]" at bounding box center [187, 52] width 99 height 20
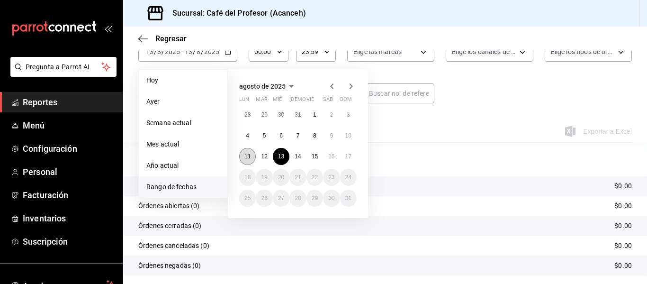
click at [245, 156] on abbr "11" at bounding box center [248, 156] width 6 height 7
click at [334, 159] on abbr "16" at bounding box center [331, 156] width 6 height 7
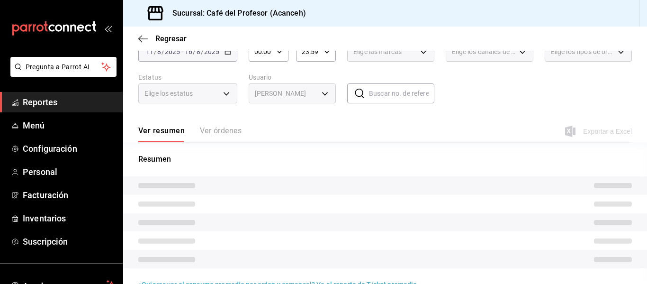
click at [309, 91] on span "[PERSON_NAME]" at bounding box center [287, 94] width 64 height 10
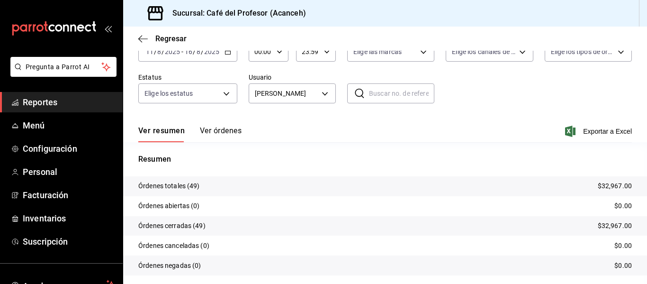
click at [294, 104] on div "Fecha [DATE] [DATE] - [DATE] [DATE] Hora inicio 00:00 Hora inicio Hora fin 23:5…" at bounding box center [385, 70] width 494 height 87
click at [299, 94] on body "Pregunta a Parrot AI Reportes Menú Configuración Personal Facturación Inventari…" at bounding box center [323, 142] width 647 height 284
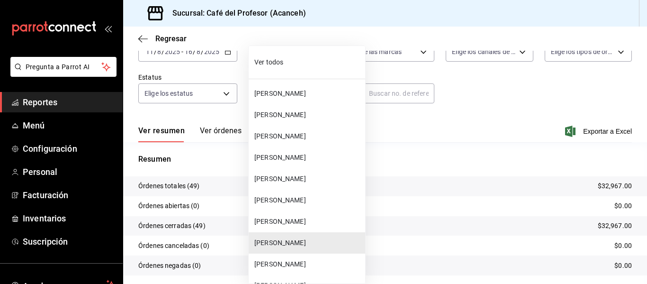
click at [307, 66] on span "Ver todos" at bounding box center [307, 62] width 107 height 10
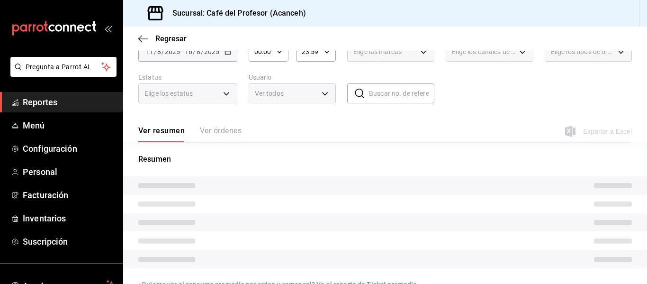
type input "ALL"
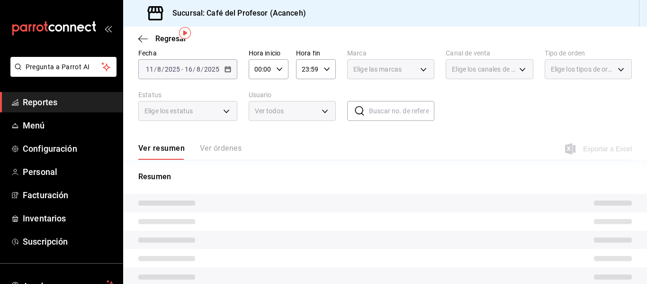
scroll to position [33, 0]
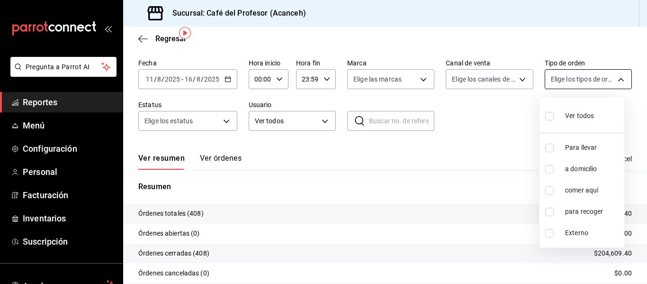
click at [573, 85] on body "Pregunta a Parrot AI Reportes Menú Configuración Personal Facturación Inventari…" at bounding box center [323, 142] width 647 height 284
click at [555, 189] on label at bounding box center [551, 190] width 12 height 9
click at [554, 189] on input "checkbox" at bounding box center [549, 190] width 9 height 9
checkbox input "false"
click at [552, 191] on input "checkbox" at bounding box center [549, 190] width 9 height 9
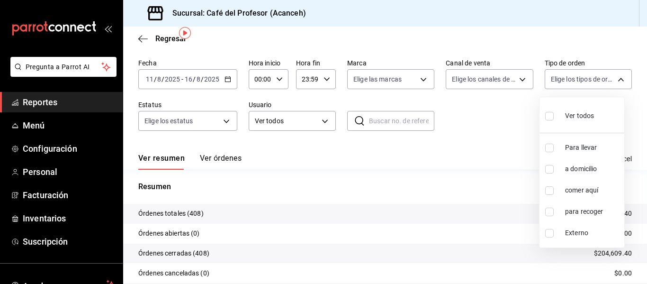
checkbox input "true"
type input "cf6df9ae-4c95-49c9-b505-47ceda67f478"
click at [476, 100] on div at bounding box center [323, 142] width 647 height 284
